Goal: Check status: Check status

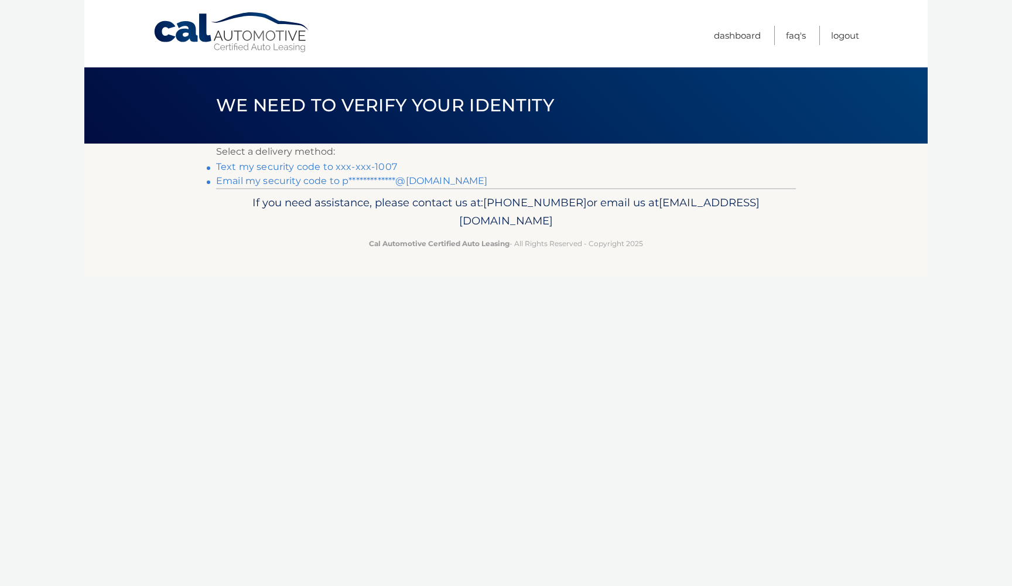
click at [386, 167] on link "Text my security code to xxx-xxx-1007" at bounding box center [306, 166] width 181 height 11
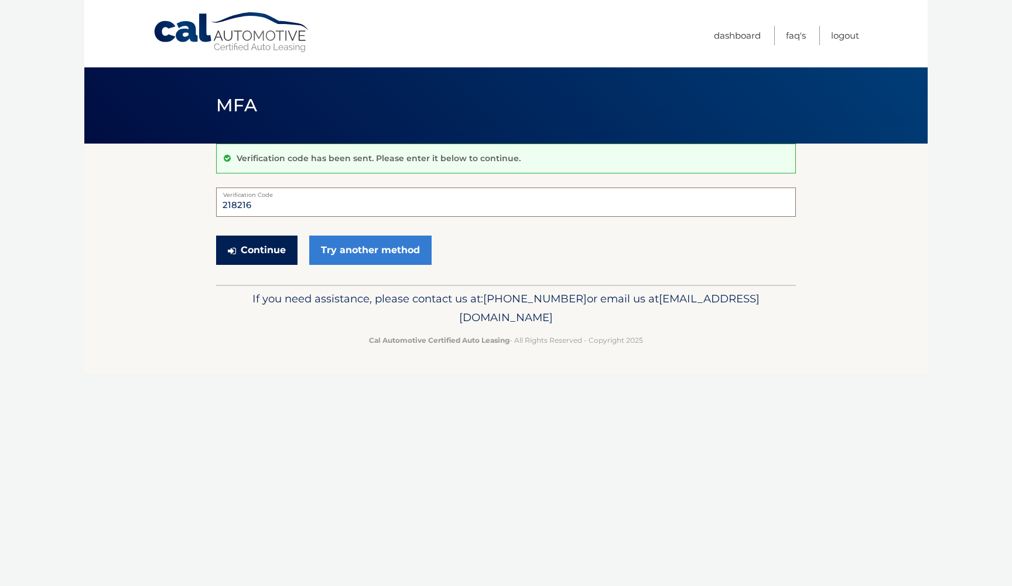
type input "218216"
click at [277, 242] on button "Continue" at bounding box center [256, 249] width 81 height 29
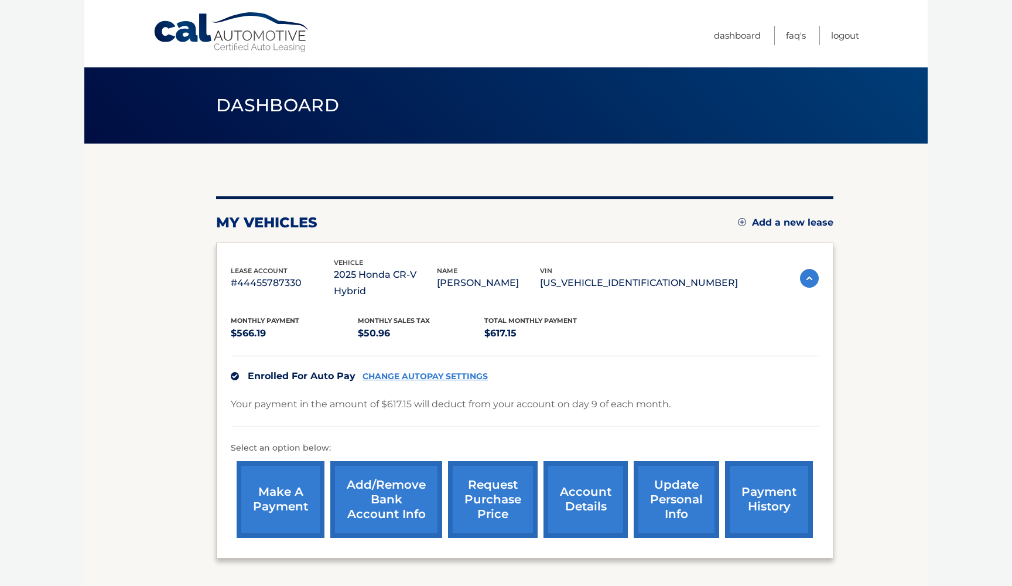
click at [760, 476] on link "payment history" at bounding box center [769, 499] width 88 height 77
